Goal: Check status: Check status

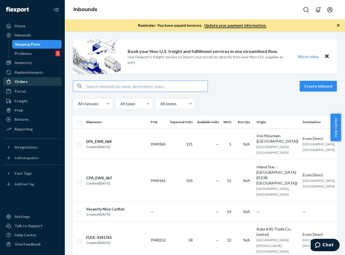
click at [32, 84] on div "Orders" at bounding box center [32, 82] width 57 height 8
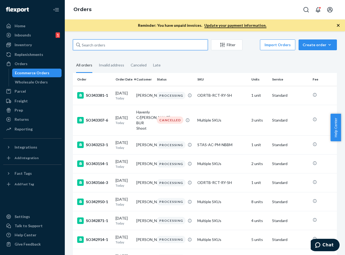
click at [114, 48] on input "text" at bounding box center [140, 44] width 135 height 11
paste input "136925482"
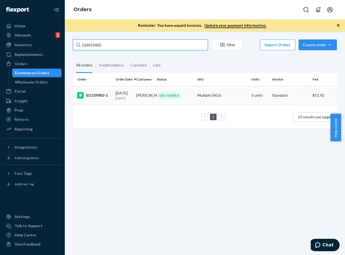
type input "136925482"
click at [129, 98] on p "[DATE]" at bounding box center [124, 98] width 16 height 5
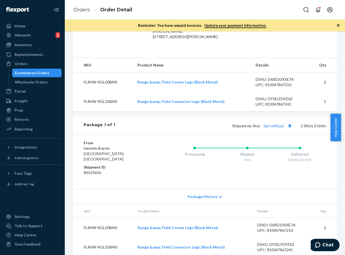
scroll to position [170, 0]
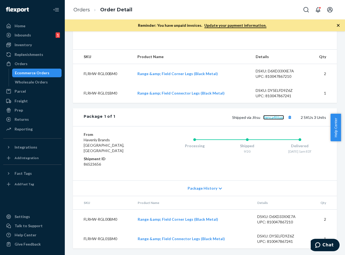
click at [273, 120] on link "3gnca4ltjupl" at bounding box center [274, 117] width 21 height 5
click at [287, 121] on button "Copy tracking number" at bounding box center [290, 117] width 7 height 7
